Goal: Transaction & Acquisition: Purchase product/service

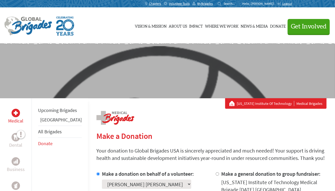
click at [221, 140] on h2 "Make a Donation" at bounding box center [211, 135] width 230 height 9
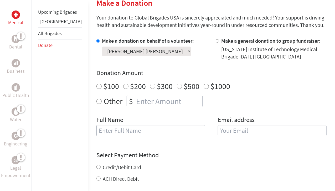
scroll to position [133, 0]
click at [232, 42] on label "Make a general donation to group fundraiser:" at bounding box center [270, 40] width 99 height 7
click at [219, 42] on input "Make a general donation to group fundraiser:" at bounding box center [217, 40] width 3 height 3
radio input "true"
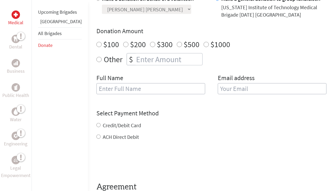
scroll to position [271, 0]
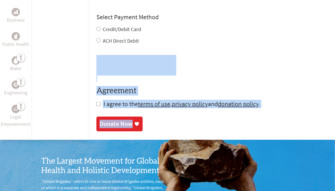
drag, startPoint x: 333, startPoint y: 117, endPoint x: 337, endPoint y: 53, distance: 64.0
click at [335, 53] on html "Vision & Mission About Us Back History Team Financials Events Careers Contact U…" at bounding box center [167, 56] width 335 height 654
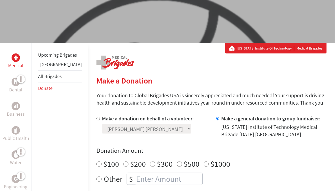
scroll to position [54, 0]
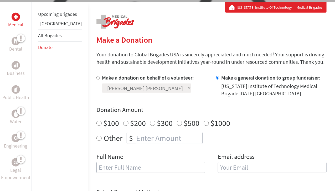
scroll to position [118, 0]
